Goal: Use online tool/utility: Utilize a website feature to perform a specific function

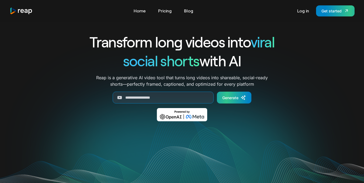
click at [236, 97] on div "Generate" at bounding box center [231, 98] width 16 height 6
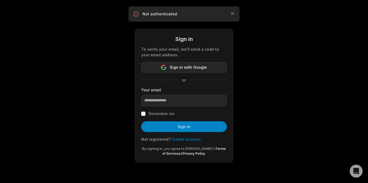
click at [209, 68] on button "Sign in with Google" at bounding box center [184, 67] width 86 height 11
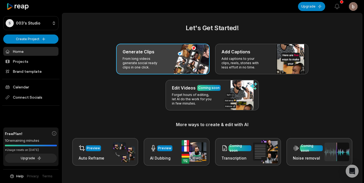
click at [157, 57] on p "From long videos generate social ready clips in one click." at bounding box center [144, 63] width 42 height 13
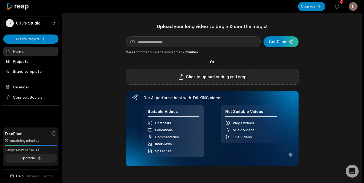
click at [205, 77] on span "Click to upload" at bounding box center [200, 77] width 29 height 6
click at [0, 0] on input "Click to upload" at bounding box center [0, 0] width 0 height 0
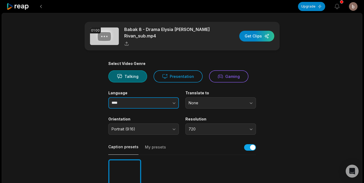
click at [175, 100] on icon "button" at bounding box center [174, 102] width 5 height 5
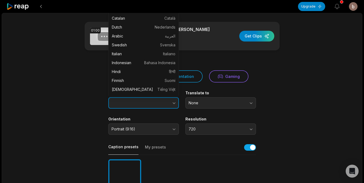
scroll to position [107, 0]
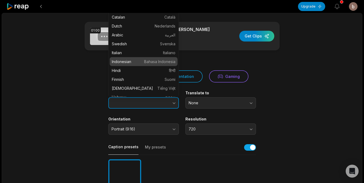
type input "**********"
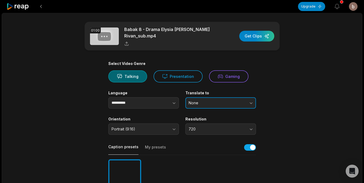
click at [252, 100] on button "None" at bounding box center [221, 102] width 71 height 11
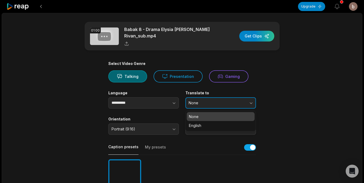
click at [252, 100] on button "None" at bounding box center [221, 102] width 71 height 11
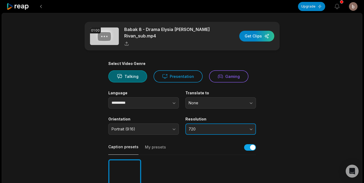
click at [251, 128] on button "720" at bounding box center [221, 129] width 71 height 11
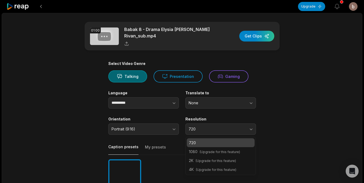
click at [224, 159] on span "(Upgrade for this feature)" at bounding box center [216, 161] width 40 height 4
click at [198, 159] on span "(Upgrade for this feature)" at bounding box center [216, 161] width 40 height 4
click at [195, 149] on p "1080 (Upgrade for this feature)" at bounding box center [221, 152] width 64 height 6
click at [201, 140] on p "720" at bounding box center [221, 143] width 64 height 6
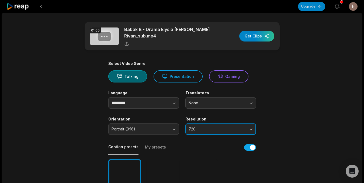
click at [251, 126] on button "720" at bounding box center [221, 129] width 71 height 11
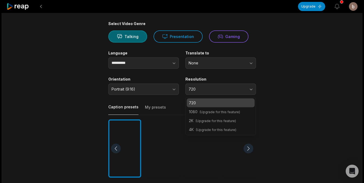
scroll to position [40, 0]
click at [233, 110] on span "(Upgrade for this feature)" at bounding box center [220, 112] width 40 height 4
click at [279, 85] on main "**********" at bounding box center [182, 147] width 261 height 330
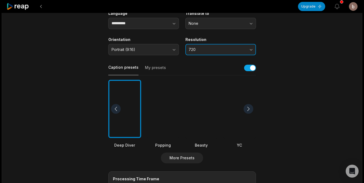
scroll to position [80, 0]
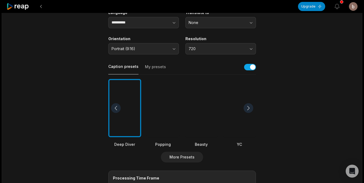
click at [248, 107] on div at bounding box center [249, 108] width 10 height 10
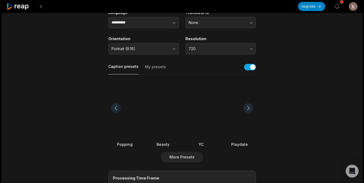
click at [249, 105] on div at bounding box center [249, 108] width 10 height 10
click at [204, 107] on div at bounding box center [201, 108] width 33 height 59
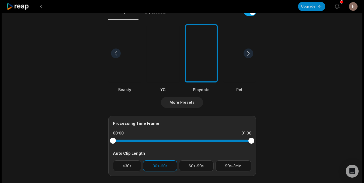
scroll to position [135, 0]
click at [133, 163] on button "<30s" at bounding box center [127, 165] width 29 height 11
click at [162, 165] on button "30s-60s" at bounding box center [160, 165] width 35 height 11
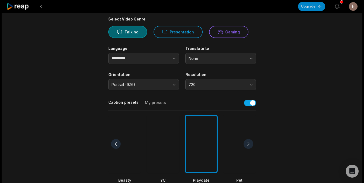
scroll to position [0, 0]
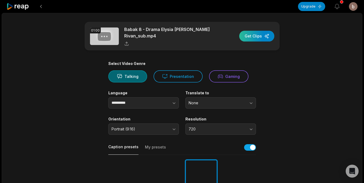
click at [258, 34] on div "button" at bounding box center [257, 36] width 35 height 11
click at [256, 35] on div "button" at bounding box center [257, 36] width 35 height 11
click at [260, 35] on div "button" at bounding box center [257, 36] width 35 height 11
